Goal: Contribute content: Add original content to the website for others to see

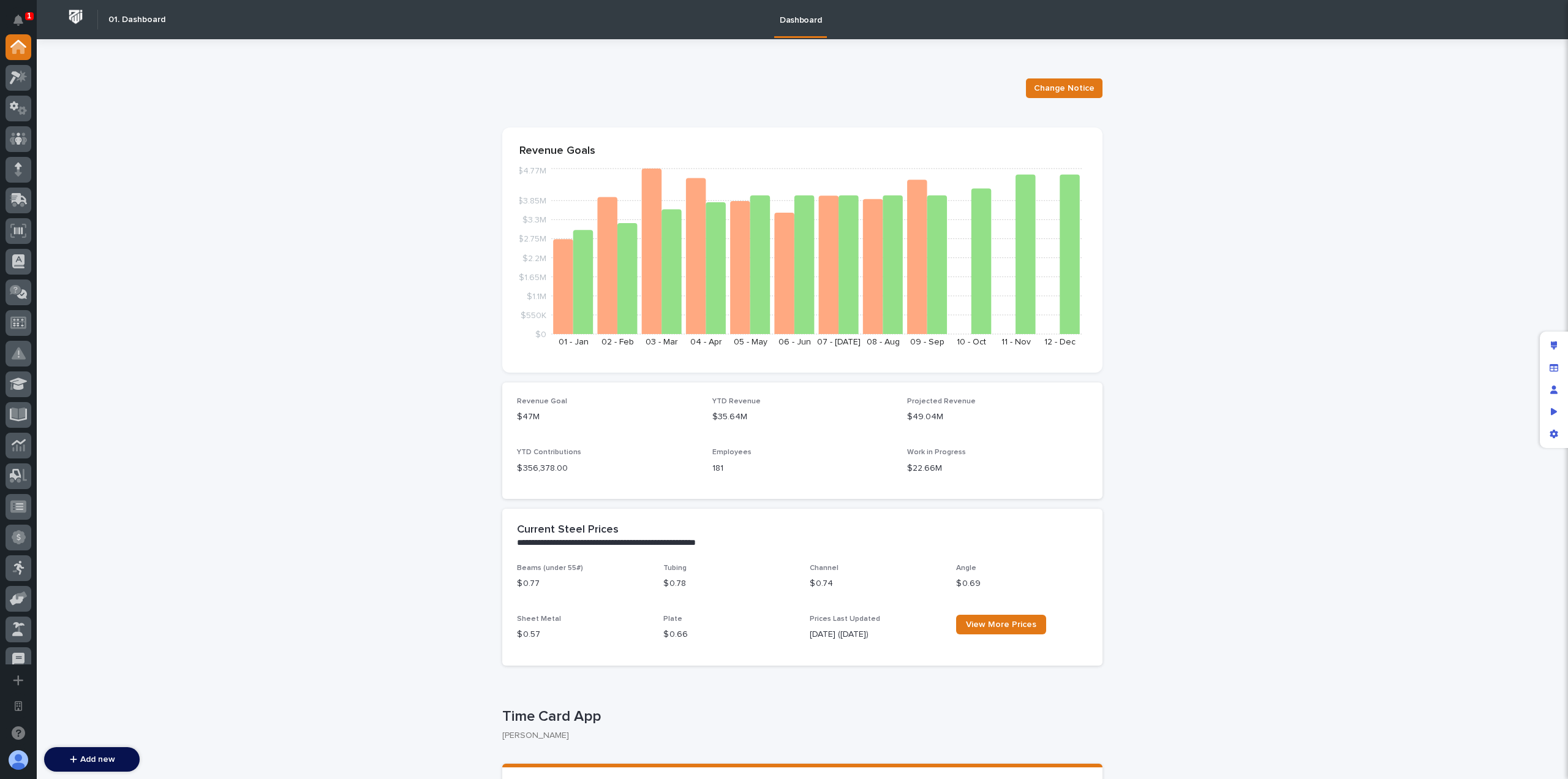
click at [31, 387] on div at bounding box center [18, 349] width 37 height 630
click at [31, 386] on div at bounding box center [18, 349] width 37 height 630
click at [31, 386] on div at bounding box center [18, 384] width 26 height 26
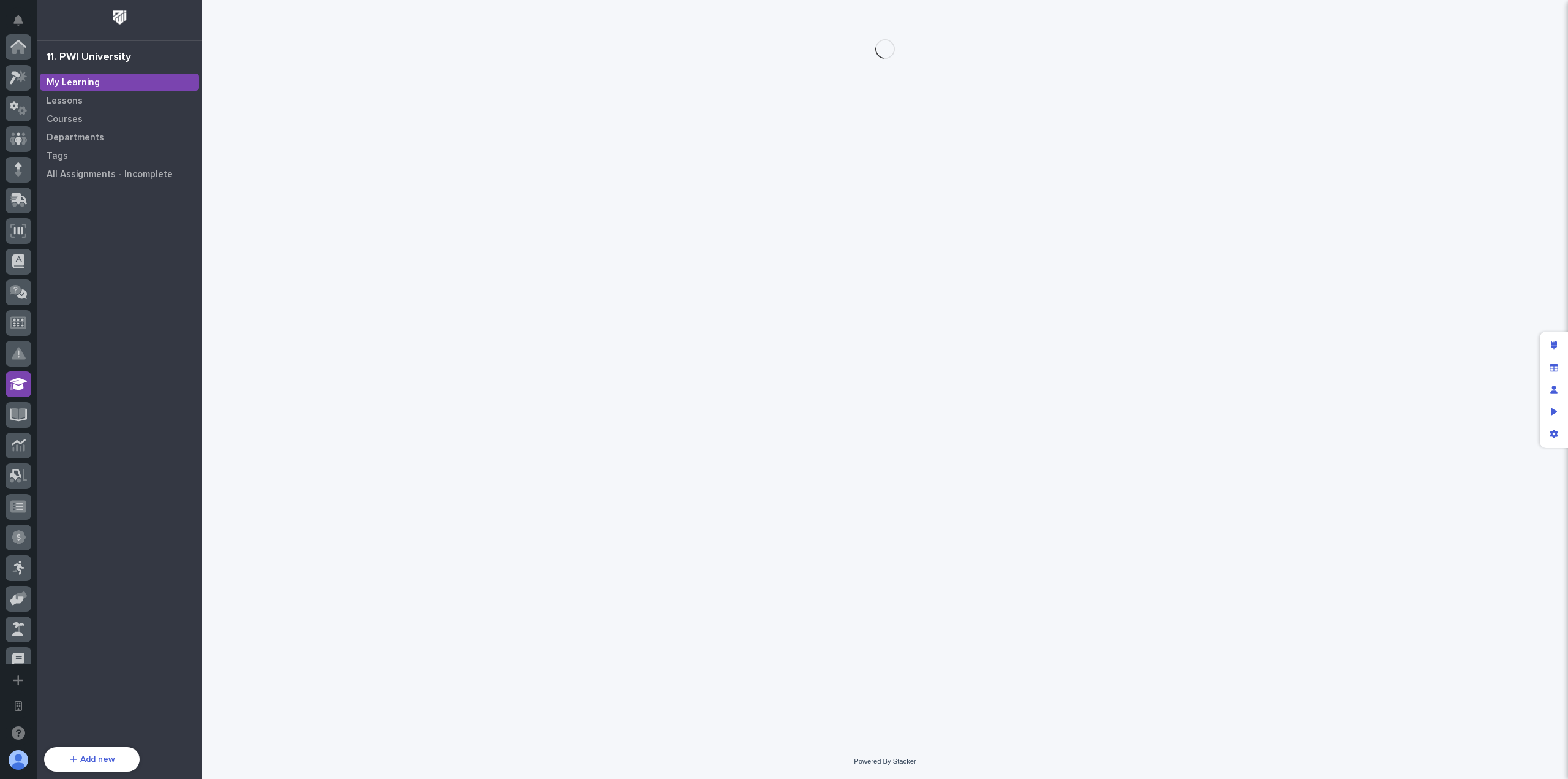
scroll to position [337, 0]
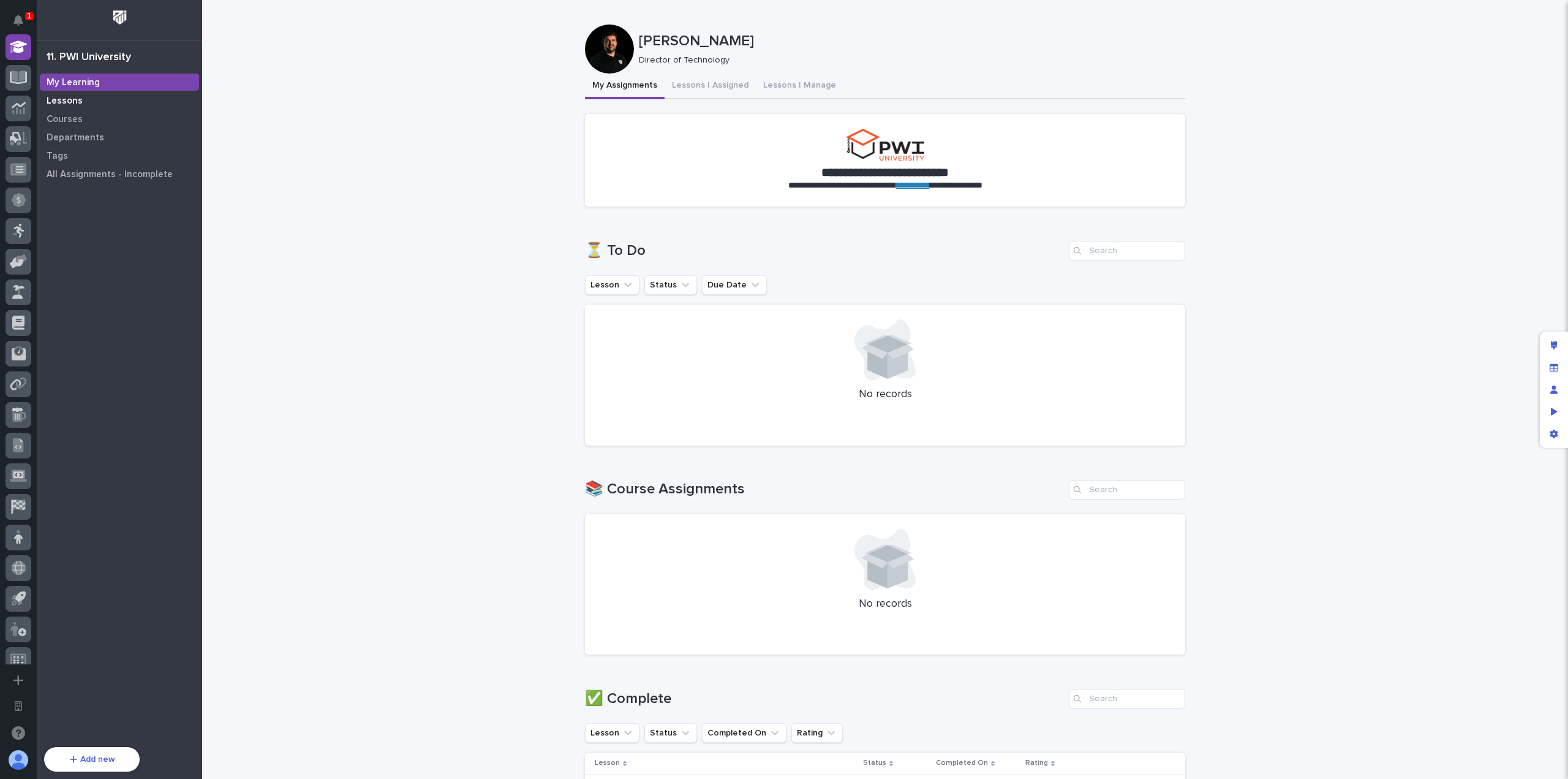
click at [127, 82] on div "My Learning" at bounding box center [119, 82] width 160 height 17
click at [128, 92] on div "Lessons" at bounding box center [119, 100] width 160 height 17
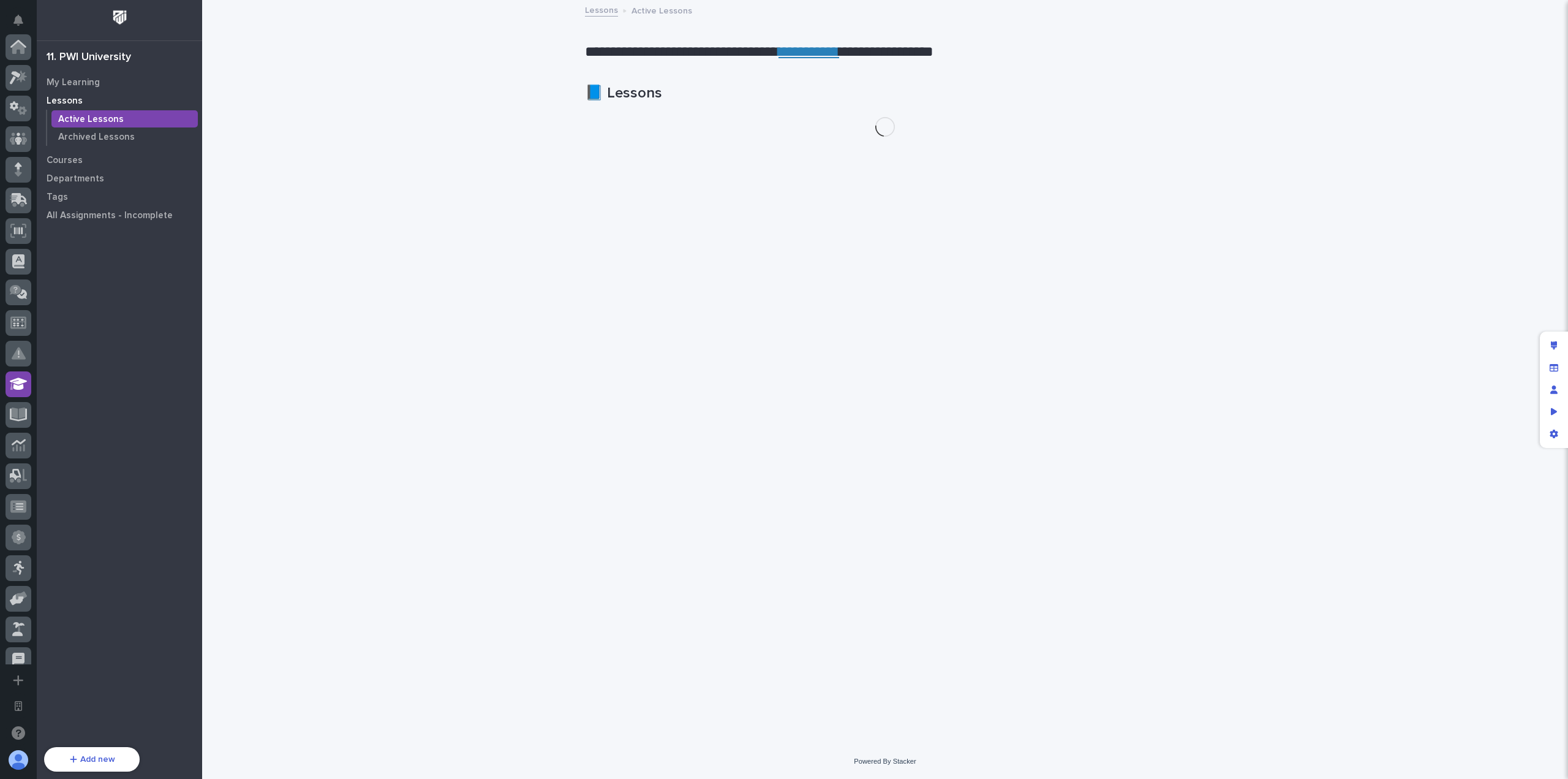
scroll to position [337, 0]
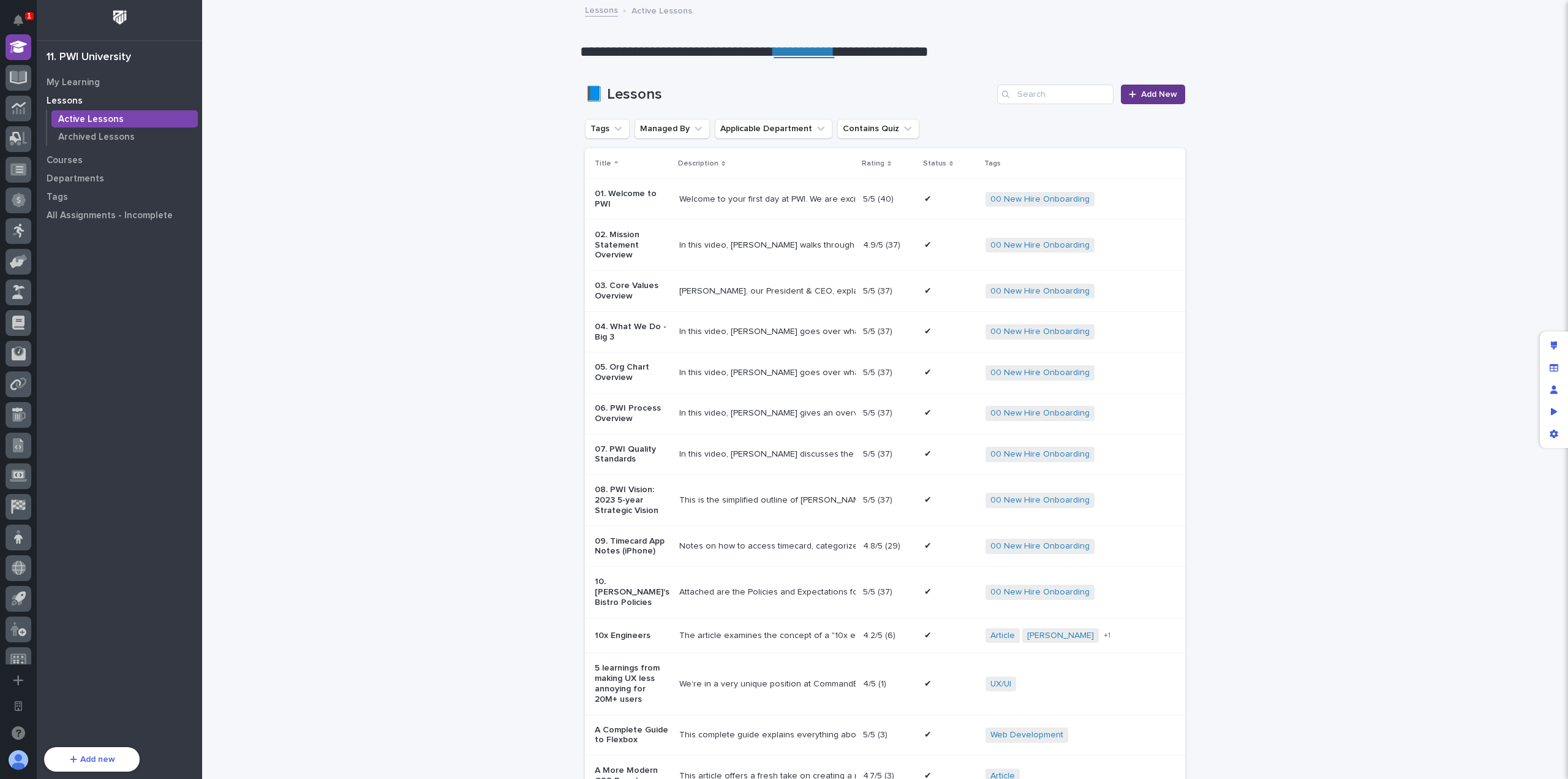
click at [1164, 95] on span "Add New" at bounding box center [1159, 94] width 36 height 8
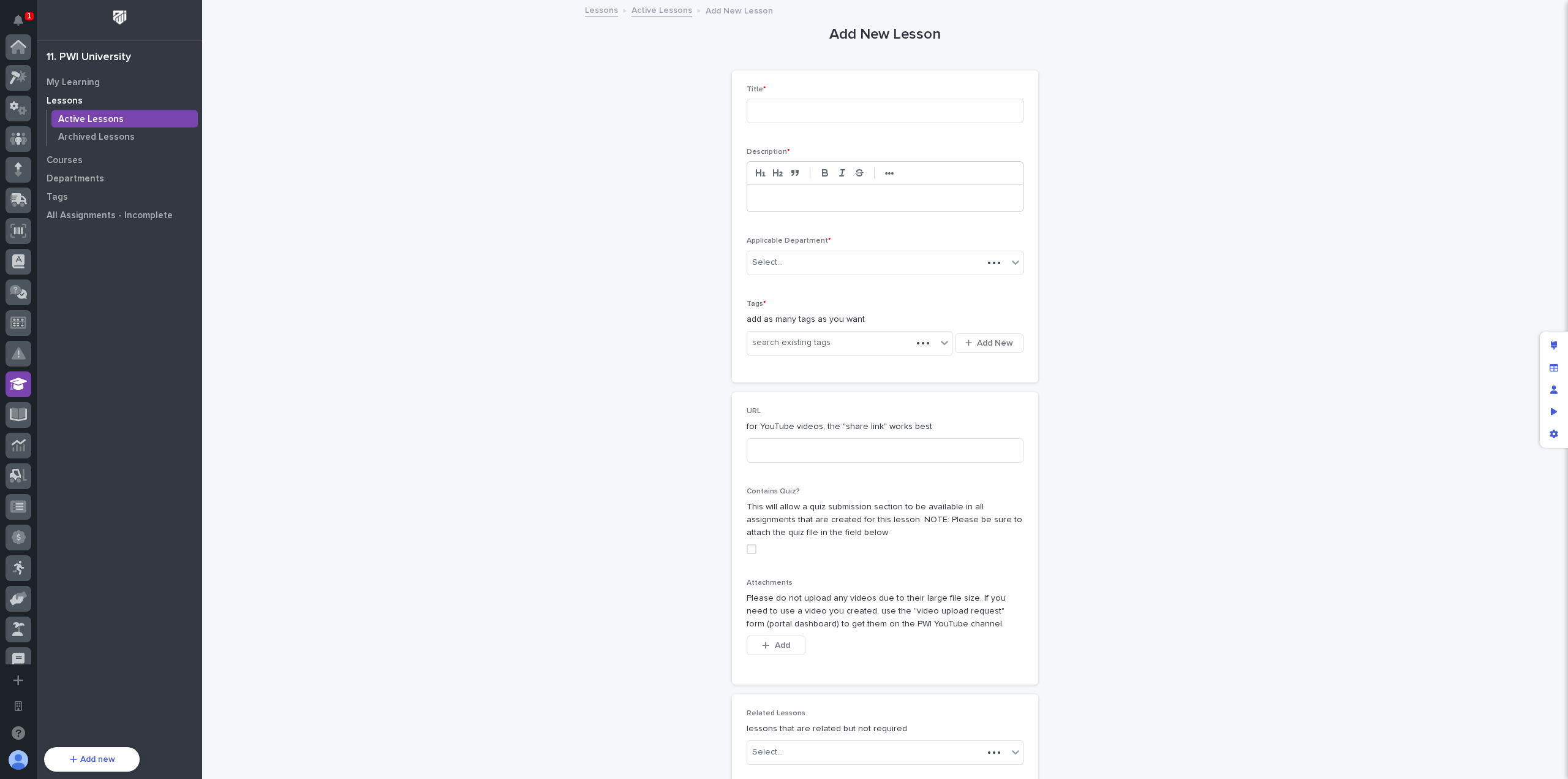
scroll to position [337, 0]
click at [792, 115] on input at bounding box center [885, 111] width 277 height 24
type input "Linear Overview"
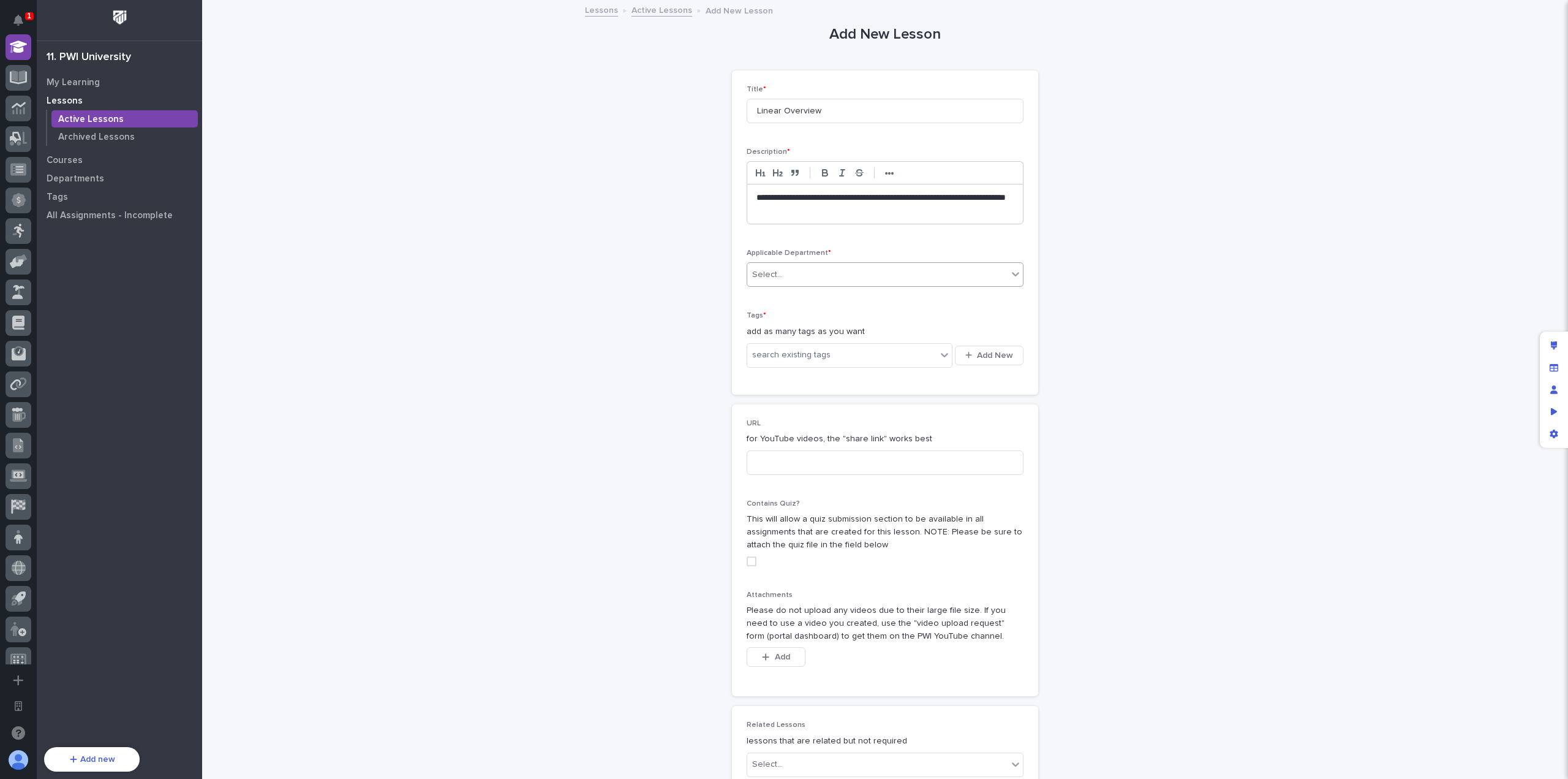
click at [850, 273] on div "Select..." at bounding box center [877, 275] width 260 height 20
type input "****"
click at [853, 291] on div "Software" at bounding box center [879, 297] width 276 height 21
click at [850, 364] on div "search existing tags" at bounding box center [850, 355] width 206 height 24
type input "**"
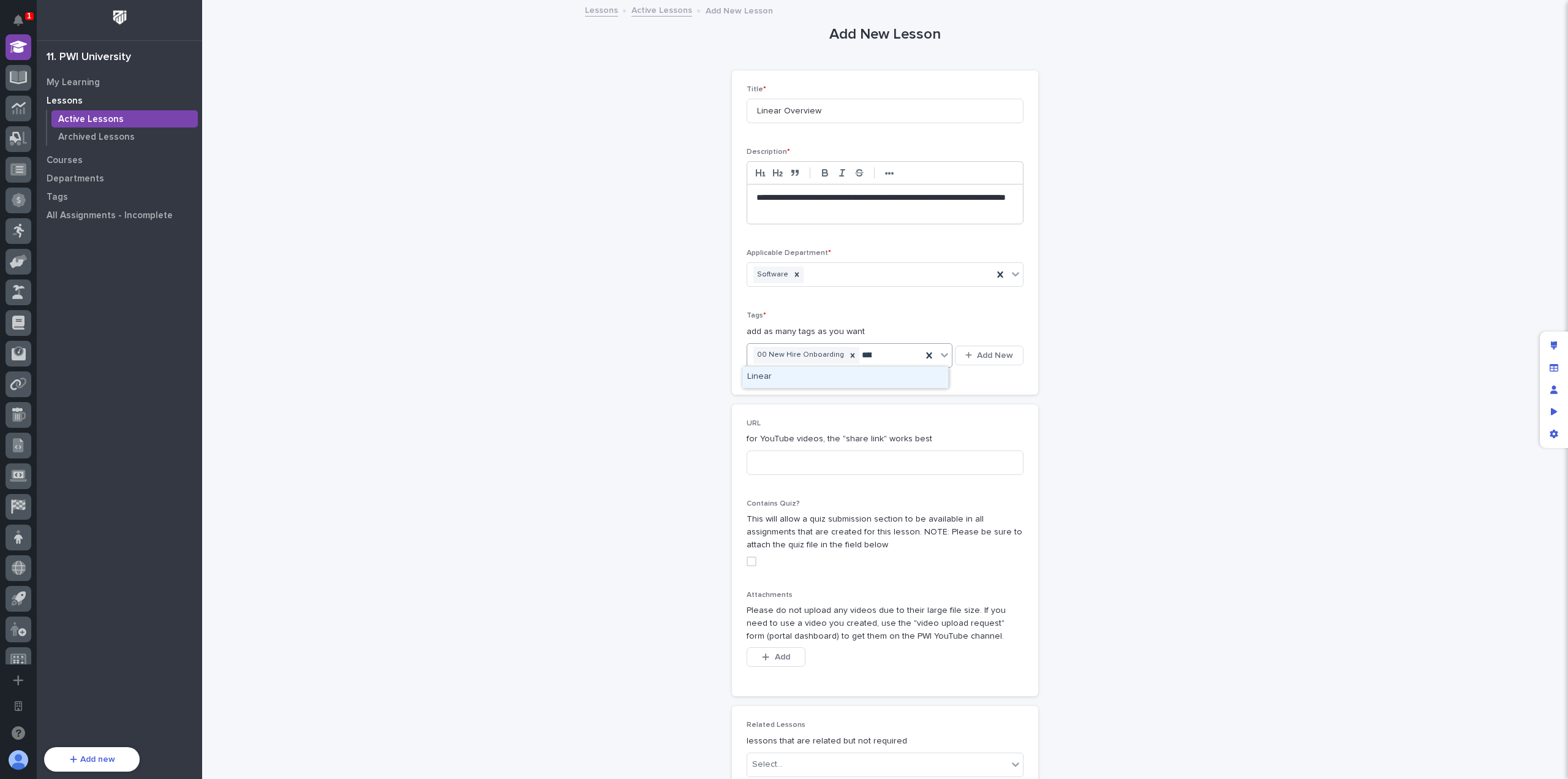
type input "******"
click at [853, 370] on div "Linear" at bounding box center [845, 377] width 206 height 21
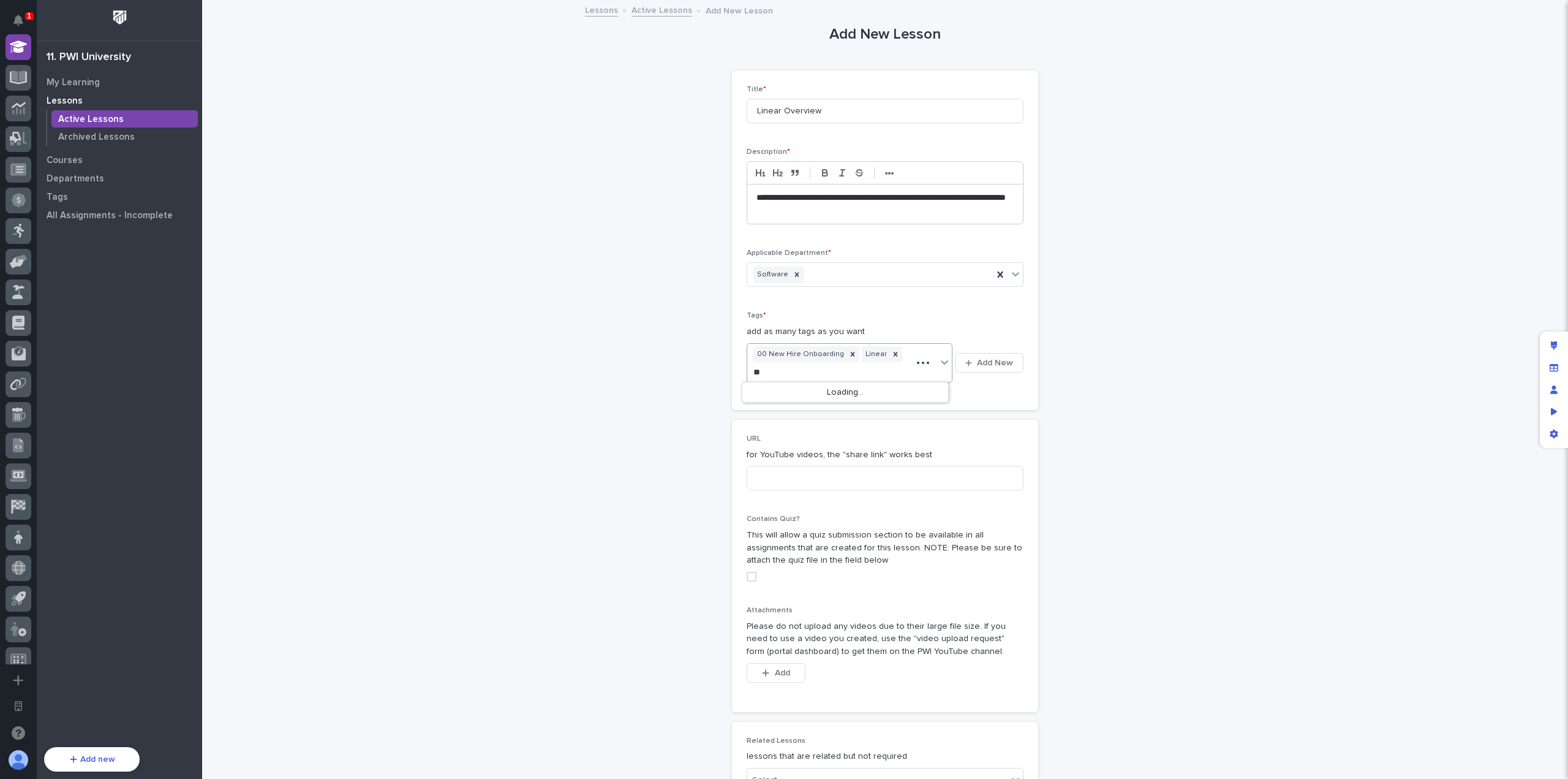
type input "*"
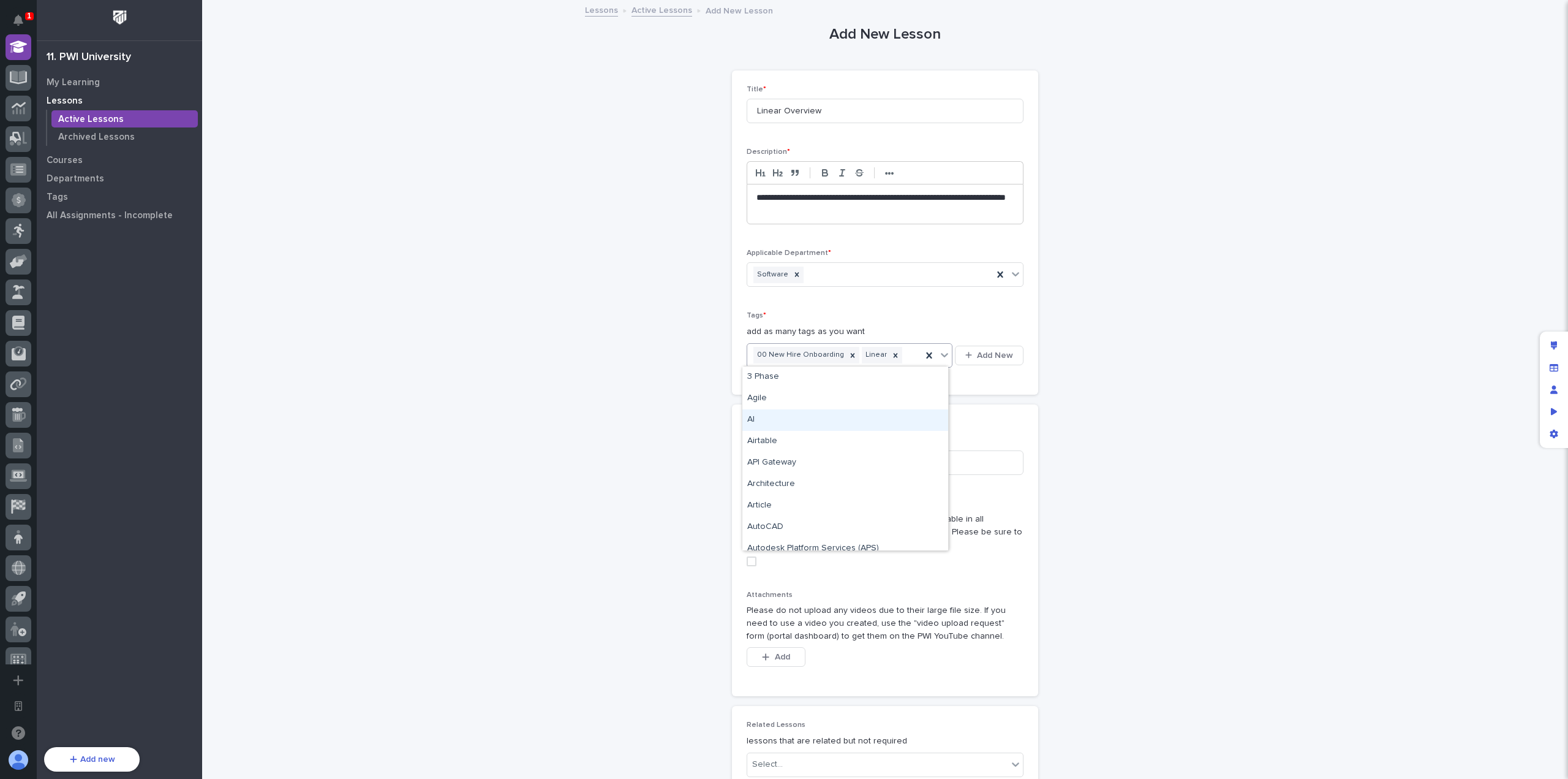
click at [977, 420] on p "URL" at bounding box center [885, 423] width 277 height 8
click at [943, 467] on input at bounding box center [885, 463] width 277 height 24
paste input "[URL][DOMAIN_NAME]"
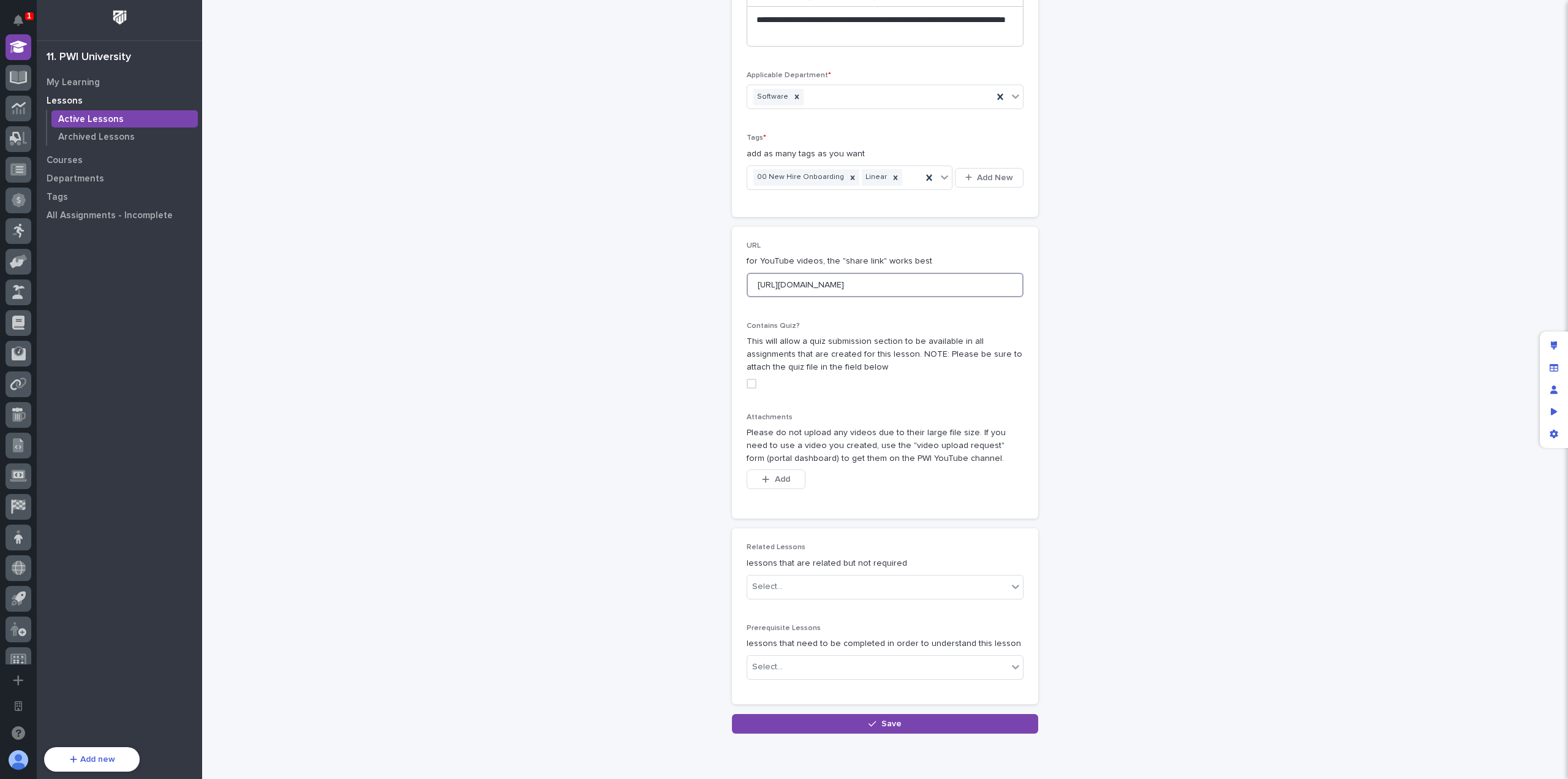
scroll to position [225, 0]
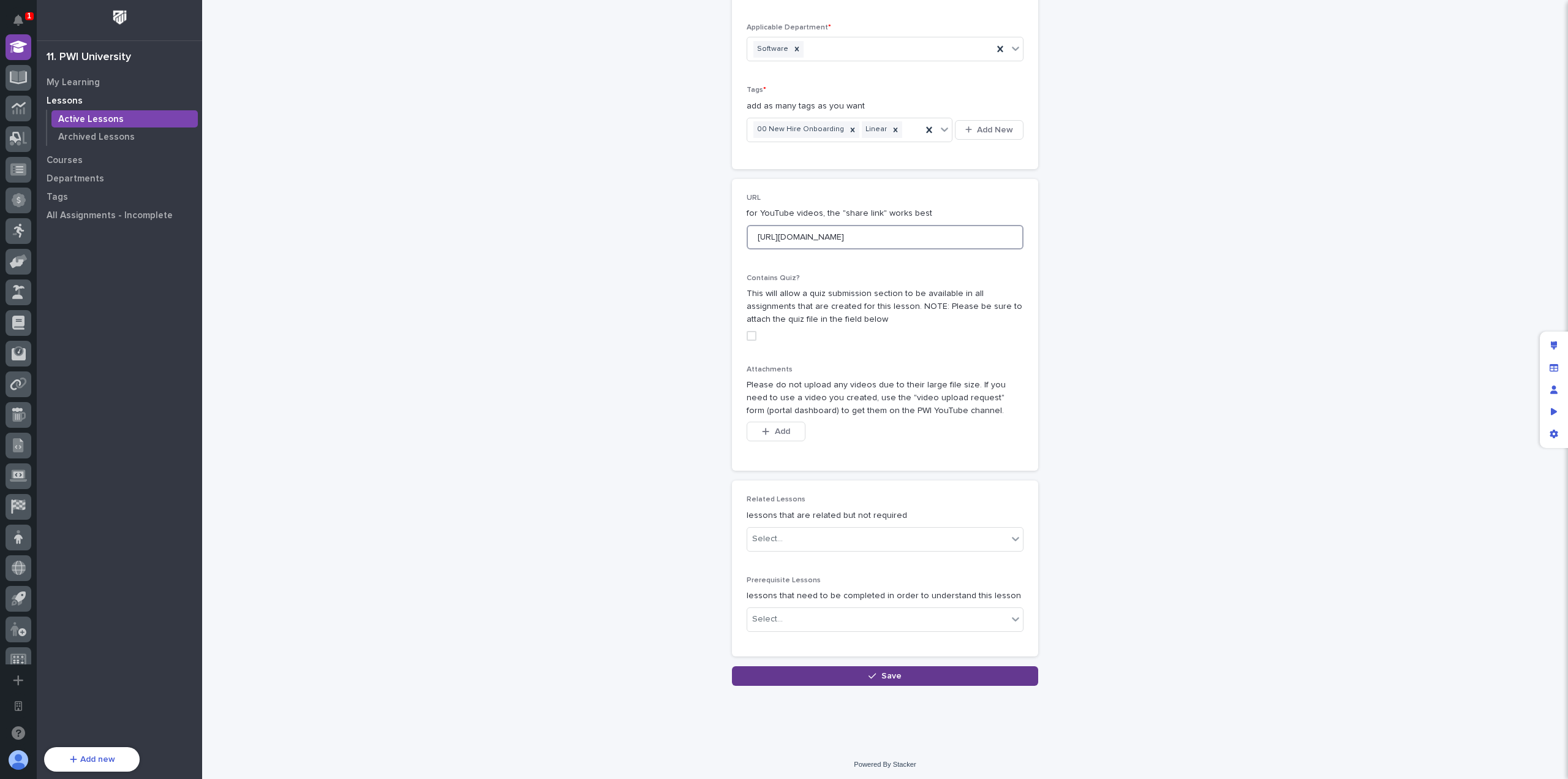
type input "[URL][DOMAIN_NAME]"
click at [908, 667] on button "Save" at bounding box center [885, 676] width 306 height 20
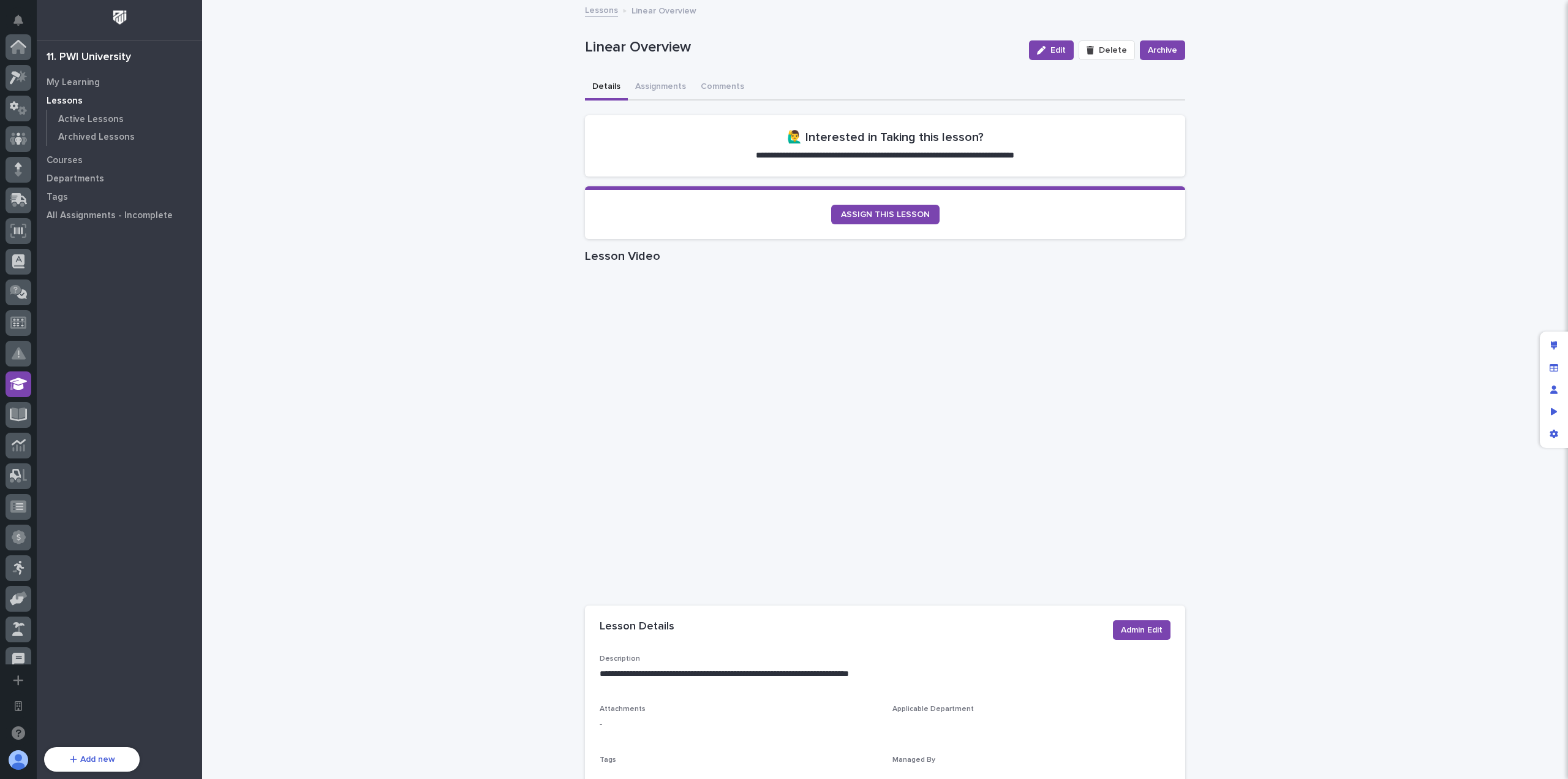
scroll to position [337, 0]
click at [659, 86] on button "Assignments" at bounding box center [660, 88] width 66 height 26
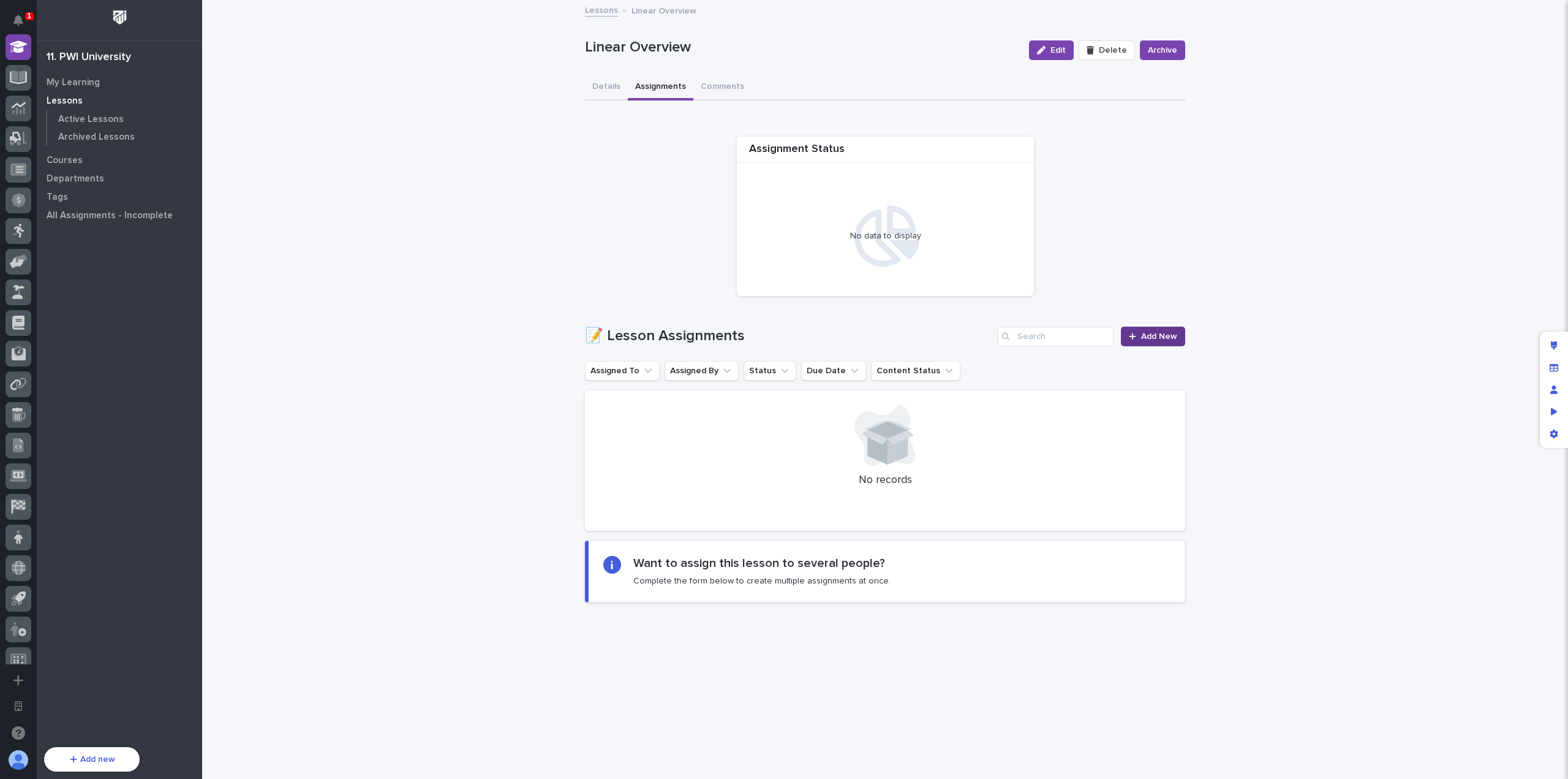
click at [1151, 334] on span "Add New" at bounding box center [1159, 336] width 36 height 8
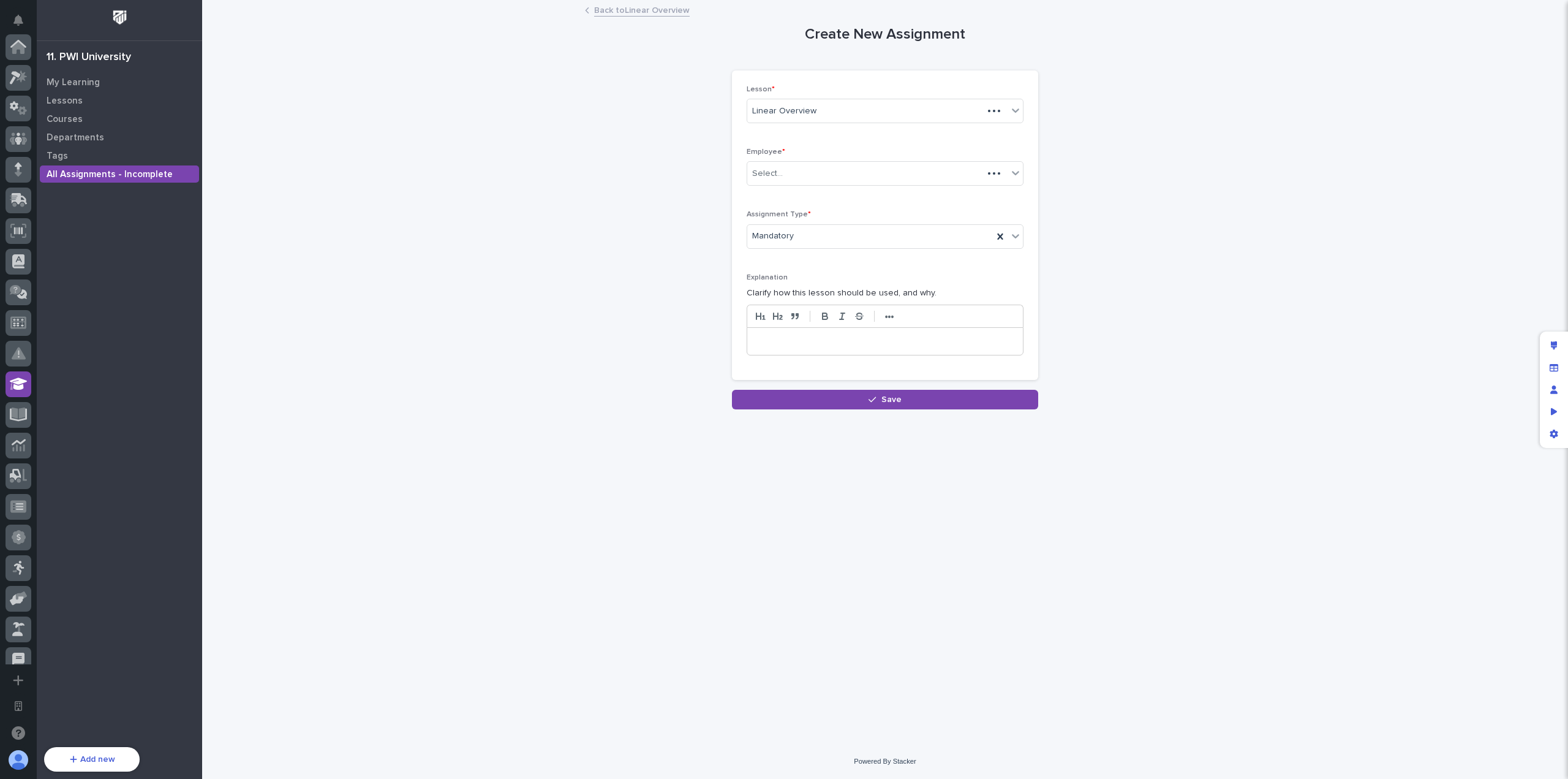
scroll to position [337, 0]
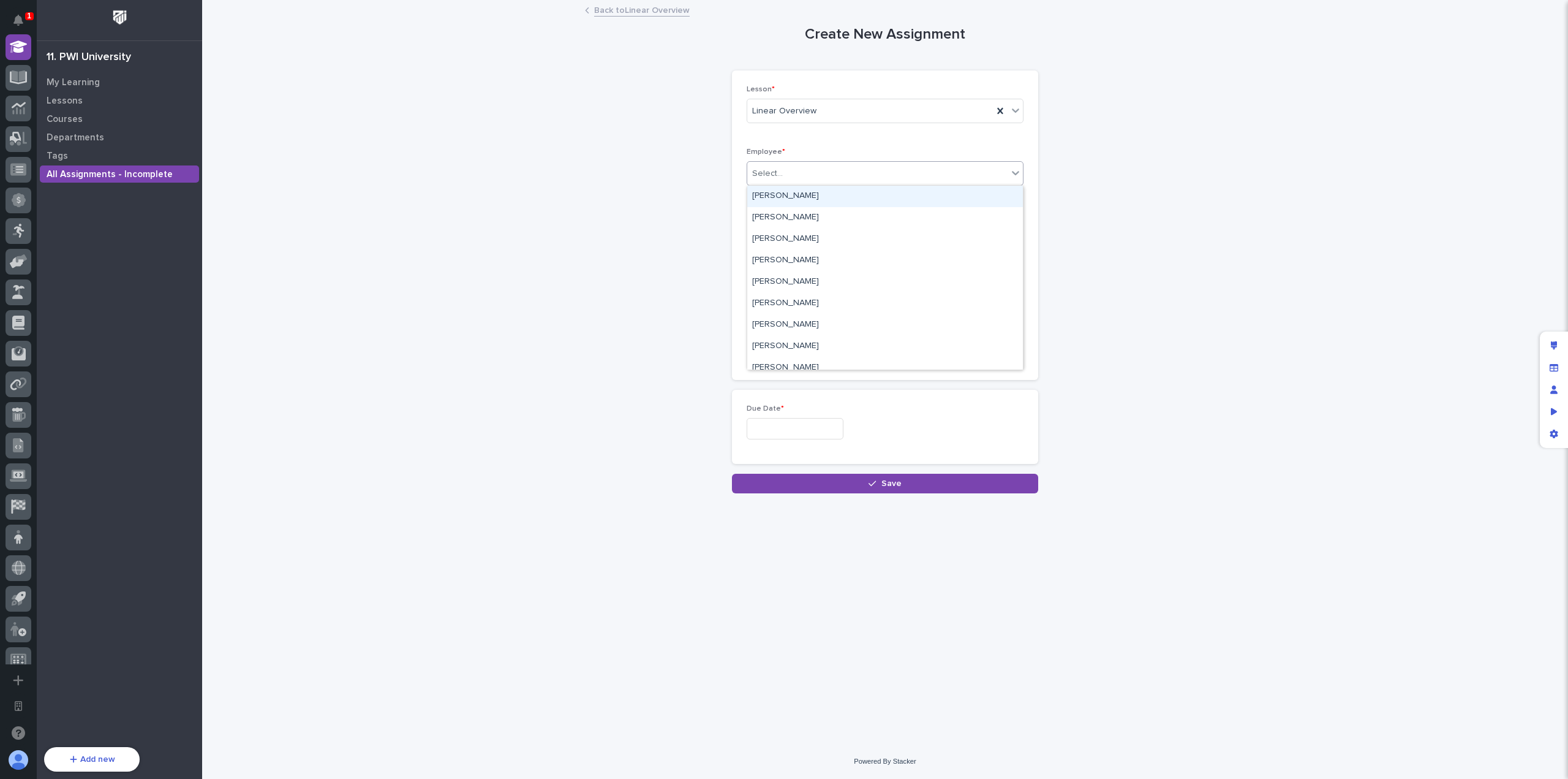
click at [829, 164] on div "Select..." at bounding box center [877, 173] width 260 height 20
type input "*****"
click at [844, 194] on div "[PERSON_NAME]" at bounding box center [885, 196] width 276 height 21
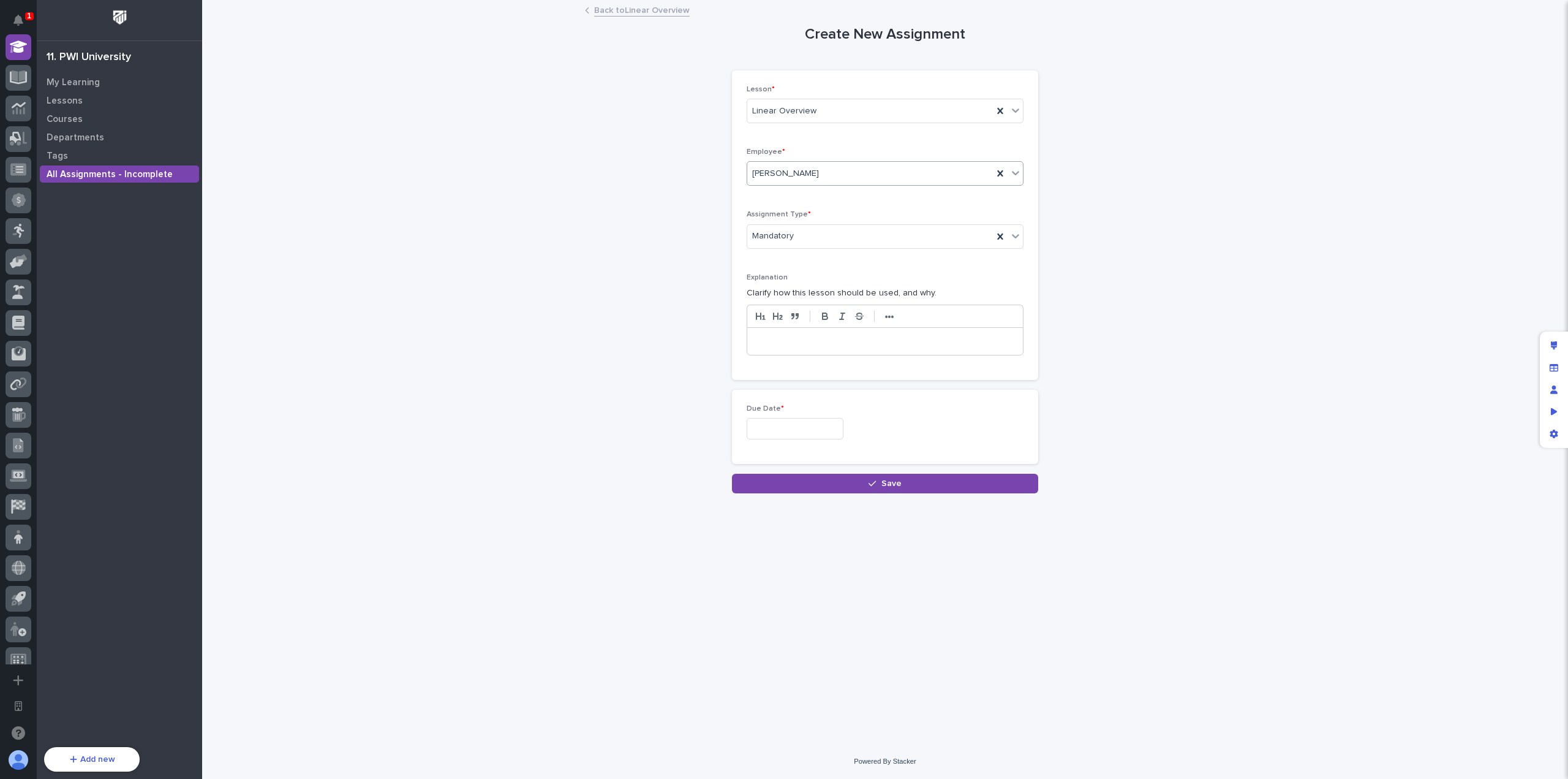
click at [825, 427] on input "text" at bounding box center [795, 428] width 97 height 21
click at [837, 330] on div "17" at bounding box center [831, 327] width 17 height 17
type input "**********"
click at [876, 490] on button "Save" at bounding box center [885, 483] width 306 height 20
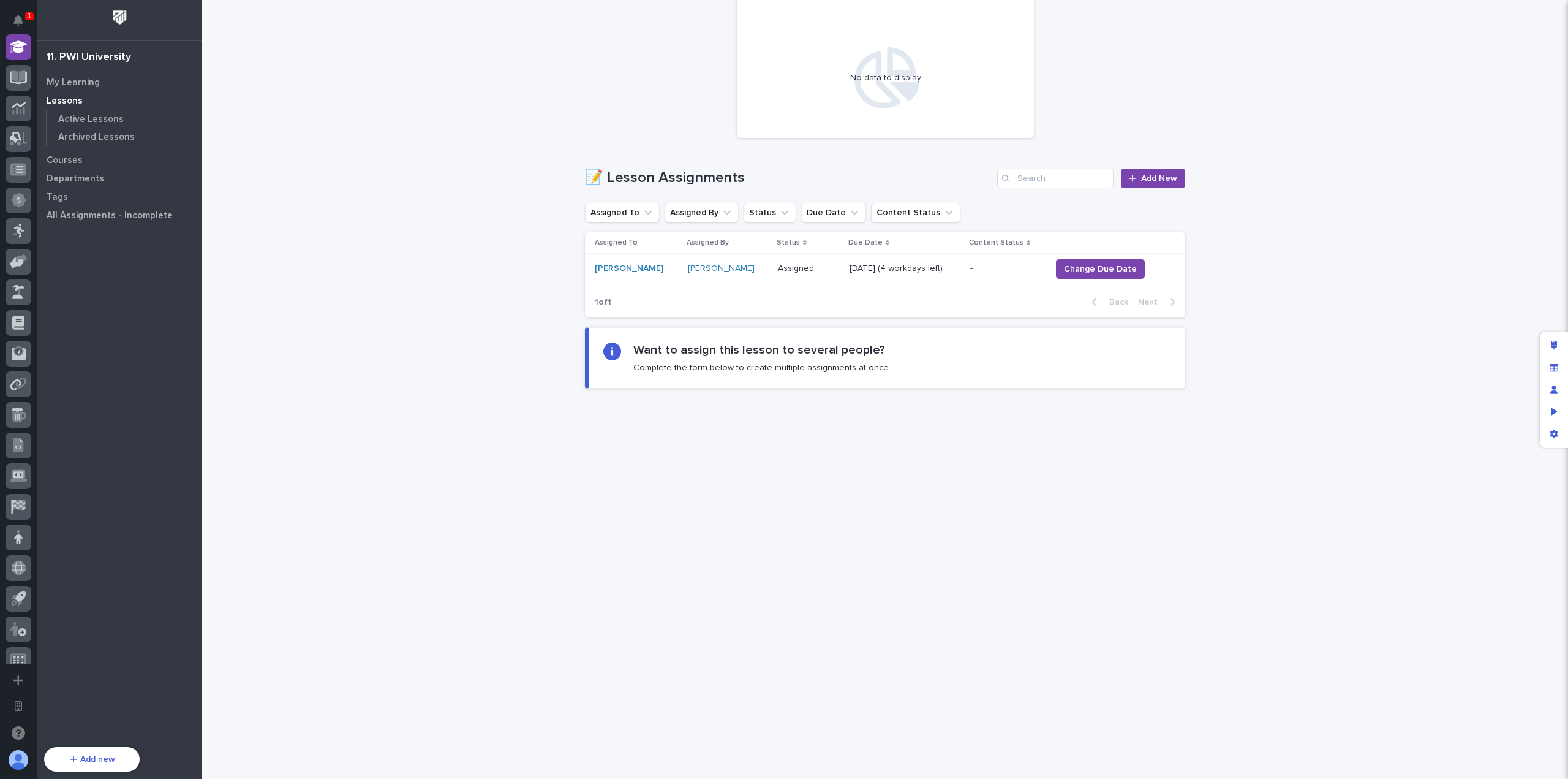
scroll to position [179, 0]
